Goal: Find specific page/section: Find specific page/section

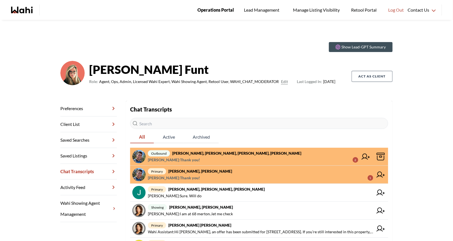
click at [208, 9] on span "Operations Portal" at bounding box center [216, 9] width 37 height 7
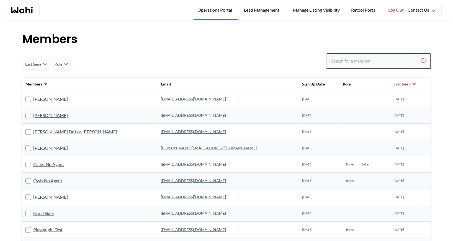
click at [380, 59] on input "Search input" at bounding box center [375, 61] width 89 height 10
paste input "antonycharlesanthonipillai@gmail.com"
type input "antonycharlesanthonipillai@gmail.com"
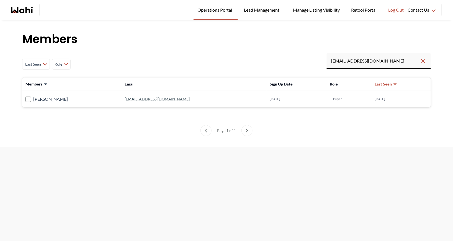
click at [190, 99] on link "antonycharlesanthonipillai@gmail.com" at bounding box center [157, 99] width 65 height 5
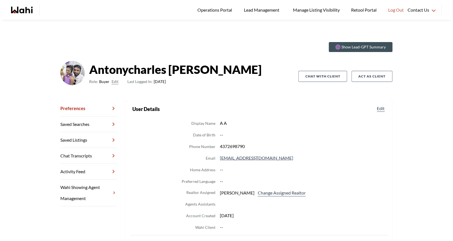
click at [91, 155] on link "Chat Transcripts" at bounding box center [88, 156] width 57 height 16
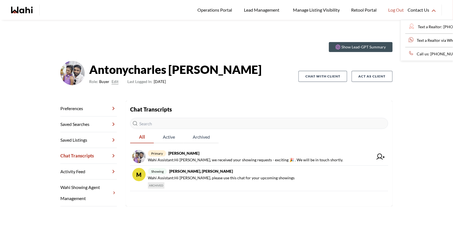
click at [424, 11] on div "Contact Us" at bounding box center [423, 10] width 30 height 20
click at [429, 10] on div "Contact Us" at bounding box center [423, 10] width 30 height 20
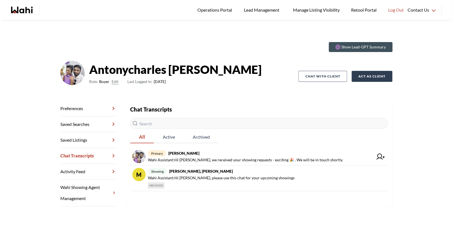
click at [368, 75] on button "Act as Client" at bounding box center [372, 76] width 41 height 11
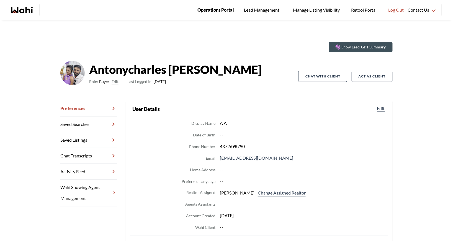
click at [212, 10] on span "Operations Portal" at bounding box center [216, 9] width 37 height 7
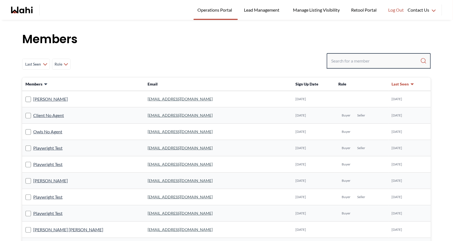
click at [358, 62] on input "Search input" at bounding box center [375, 61] width 89 height 10
type input "behnam"
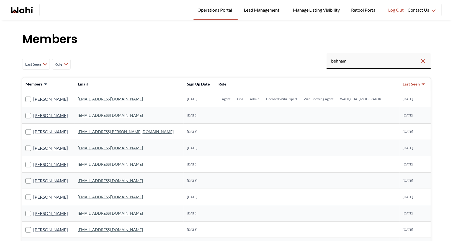
click at [104, 99] on link "[EMAIL_ADDRESS][DOMAIN_NAME]" at bounding box center [110, 99] width 65 height 5
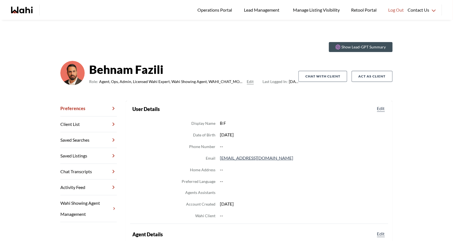
click at [93, 175] on link "Chat Transcripts" at bounding box center [88, 172] width 57 height 16
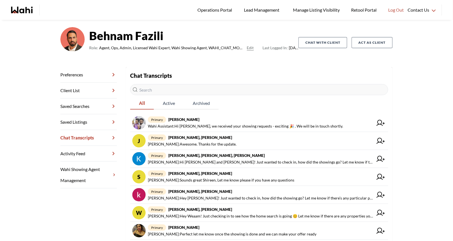
scroll to position [38, 0]
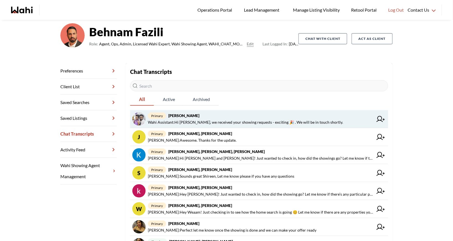
click at [214, 120] on span "Wahi Assistant : Hi Antonycharles, we received your showing requests - exciting…" at bounding box center [245, 122] width 195 height 7
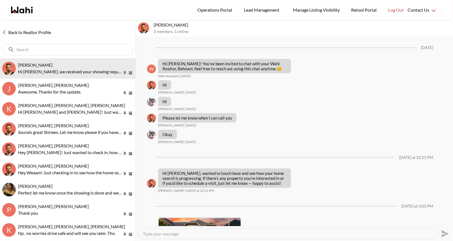
scroll to position [353, 0]
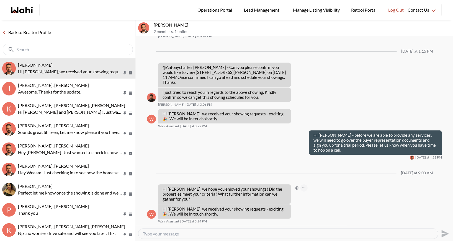
click at [302, 188] on button "Open Message Actions Menu" at bounding box center [304, 188] width 7 height 7
click at [312, 179] on button "Delete" at bounding box center [323, 180] width 44 height 10
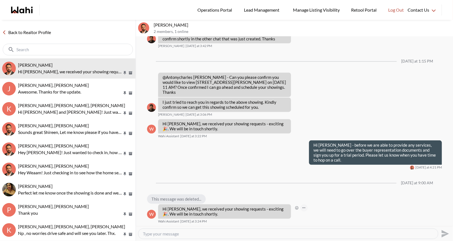
click at [302, 208] on button "Open Message Actions Menu" at bounding box center [304, 208] width 7 height 7
click at [307, 199] on button "Delete" at bounding box center [323, 200] width 44 height 10
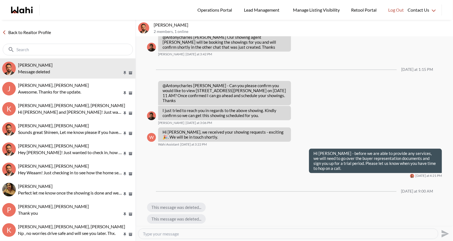
scroll to position [335, 0]
click at [23, 32] on link "Back to Realtor Profile" at bounding box center [26, 32] width 53 height 7
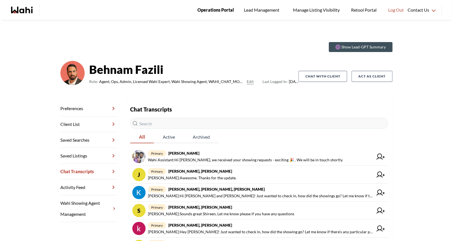
click at [215, 7] on span "Operations Portal" at bounding box center [216, 9] width 37 height 7
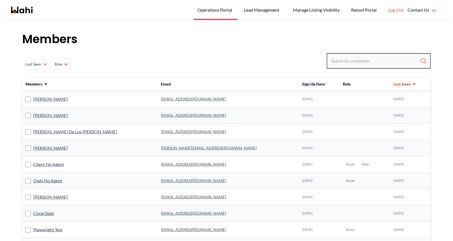
click at [352, 61] on input "Search input" at bounding box center [375, 61] width 89 height 10
type input "[PERSON_NAME]"
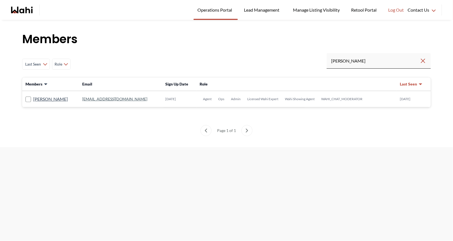
click at [96, 100] on link "[EMAIL_ADDRESS][DOMAIN_NAME]" at bounding box center [114, 99] width 65 height 5
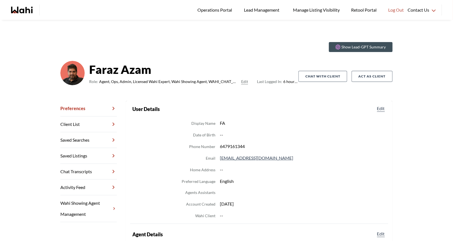
click at [89, 173] on link "Chat Transcripts" at bounding box center [88, 172] width 57 height 16
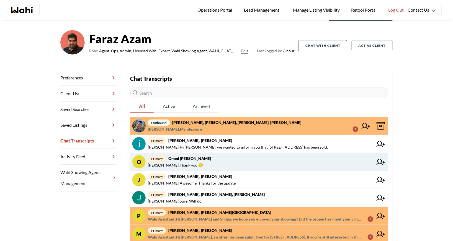
scroll to position [35, 0]
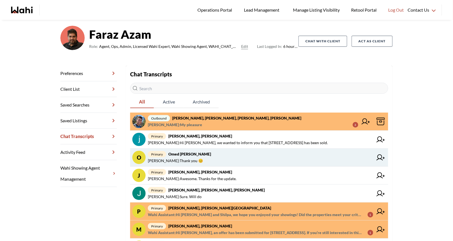
click at [232, 152] on span "primary Omed [PERSON_NAME]" at bounding box center [260, 154] width 225 height 7
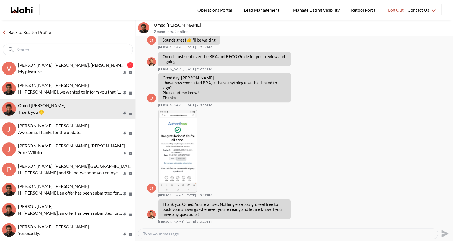
scroll to position [524, 0]
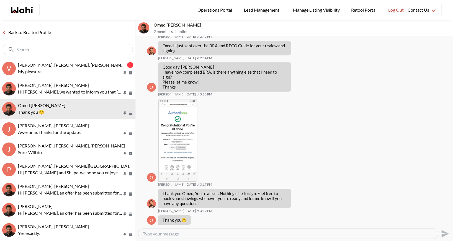
click at [31, 32] on link "Back to Realtor Profile" at bounding box center [26, 32] width 53 height 7
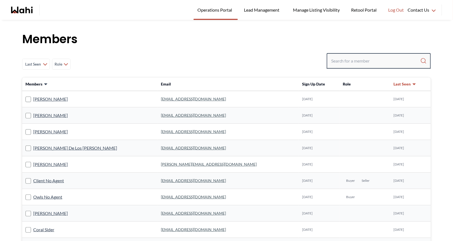
click at [361, 64] on input "Search input" at bounding box center [375, 61] width 89 height 10
type input "behnam"
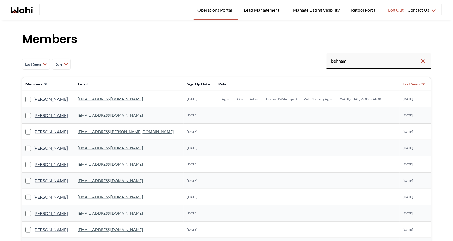
click at [108, 100] on link "[EMAIL_ADDRESS][DOMAIN_NAME]" at bounding box center [110, 99] width 65 height 5
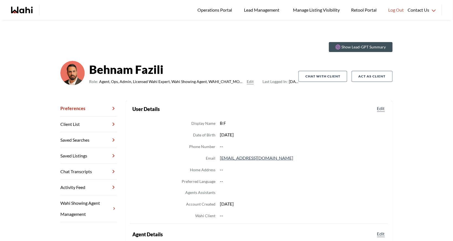
click at [88, 168] on link "Chat Transcripts" at bounding box center [88, 172] width 57 height 16
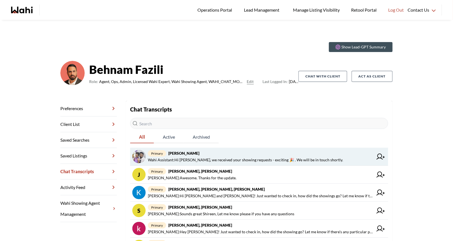
click at [198, 153] on strong "Antonycharles Anthonipillai, Behnam" at bounding box center [183, 153] width 31 height 5
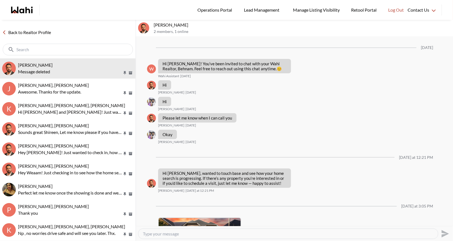
scroll to position [335, 0]
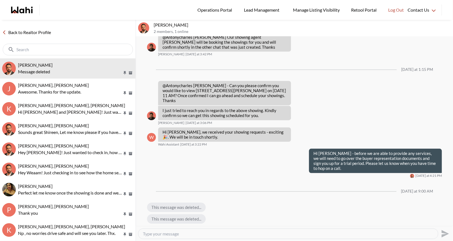
click at [23, 32] on link "Back to Realtor Profile" at bounding box center [26, 32] width 53 height 7
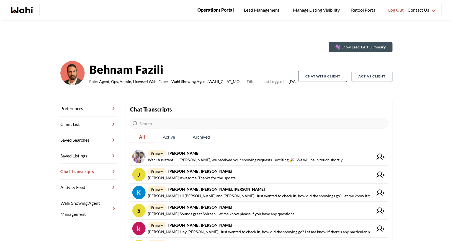
click at [217, 11] on span "Operations Portal" at bounding box center [216, 9] width 37 height 7
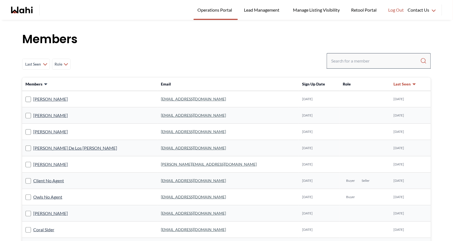
click at [347, 55] on div at bounding box center [379, 61] width 104 height 16
click at [342, 60] on input "Search input" at bounding box center [375, 61] width 89 height 10
type input "ryckman"
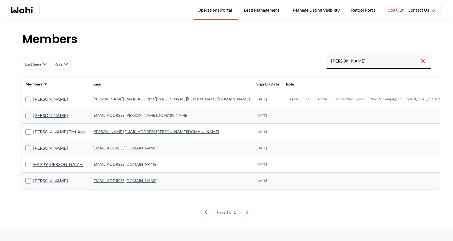
click at [112, 99] on link "michelle.williams@wahi.com" at bounding box center [171, 99] width 157 height 5
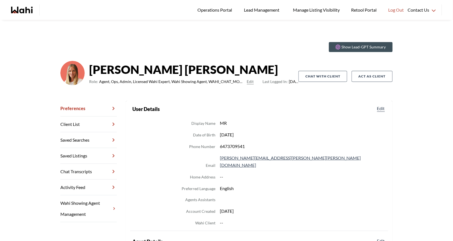
click at [76, 171] on link "Chat Transcripts" at bounding box center [88, 172] width 57 height 16
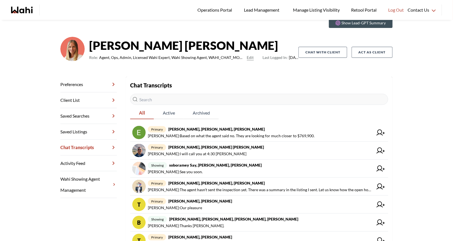
scroll to position [26, 0]
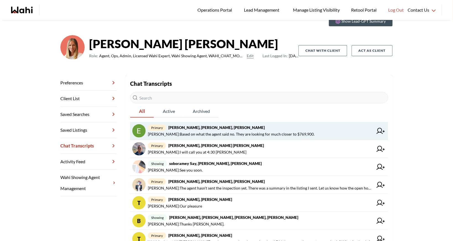
click at [250, 130] on span "primary Erik Odegaard, Margarita Haimov, Michelle" at bounding box center [260, 127] width 225 height 7
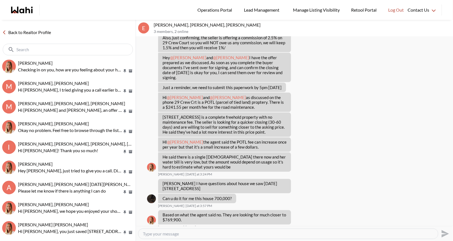
scroll to position [444, 0]
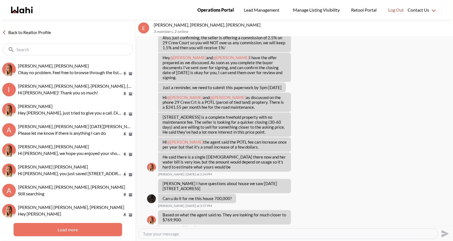
click at [220, 7] on span "Operations Portal" at bounding box center [216, 9] width 37 height 7
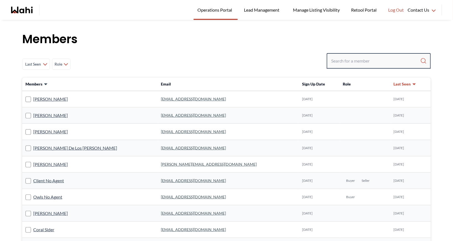
click at [365, 61] on input "Search input" at bounding box center [375, 61] width 89 height 10
type input "faraz"
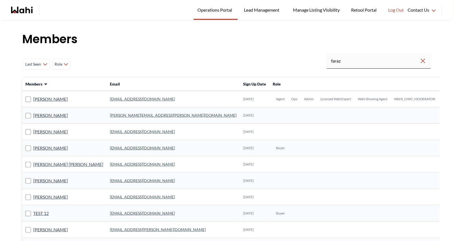
click at [112, 98] on link "[EMAIL_ADDRESS][DOMAIN_NAME]" at bounding box center [142, 99] width 65 height 5
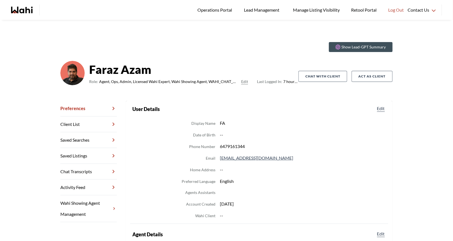
click at [80, 173] on link "Chat Transcripts" at bounding box center [88, 172] width 57 height 16
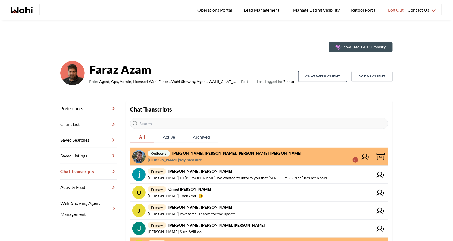
click at [222, 154] on strong "[PERSON_NAME], [PERSON_NAME], [PERSON_NAME], [PERSON_NAME]" at bounding box center [236, 153] width 129 height 5
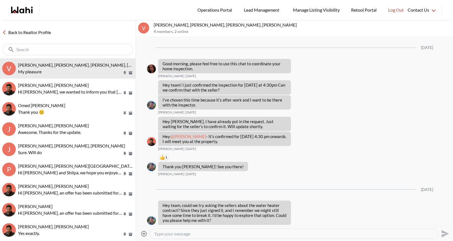
scroll to position [554, 0]
